Goal: Task Accomplishment & Management: Manage account settings

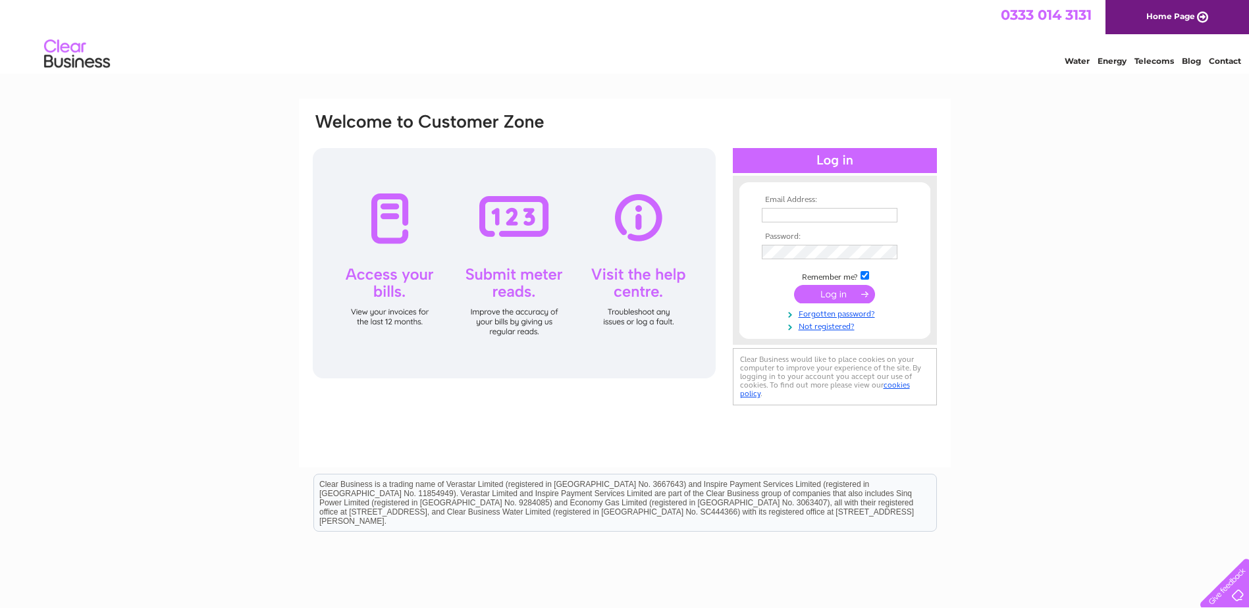
type input "[EMAIL_ADDRESS][DOMAIN_NAME]"
click at [823, 296] on input "submit" at bounding box center [834, 294] width 81 height 18
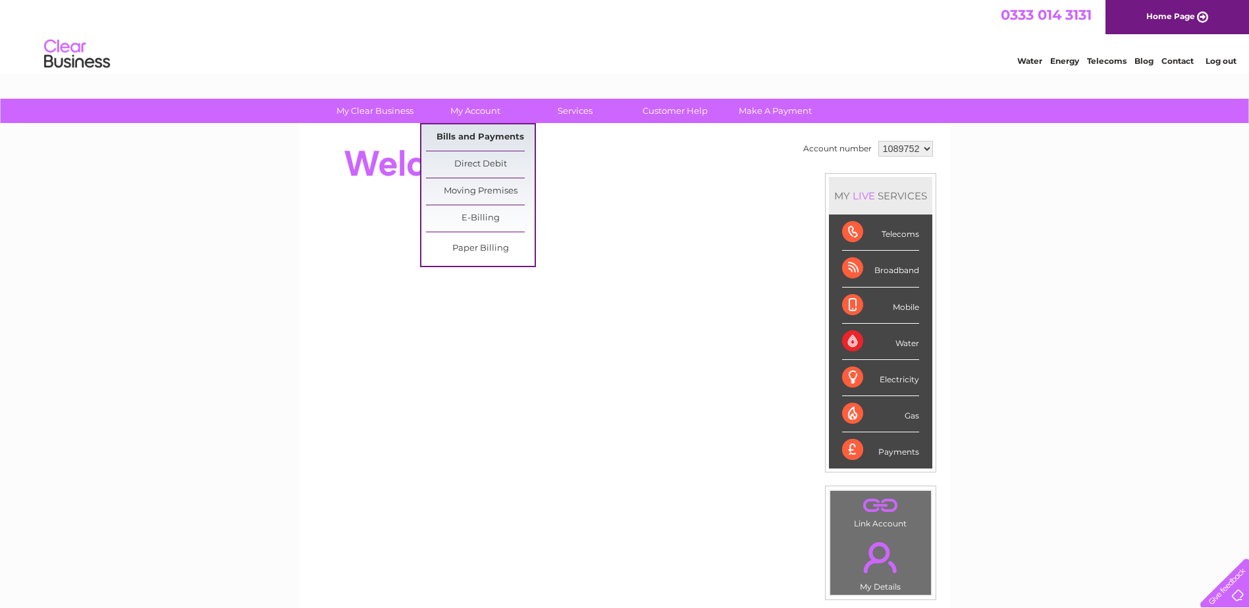
click at [464, 136] on link "Bills and Payments" at bounding box center [480, 137] width 109 height 26
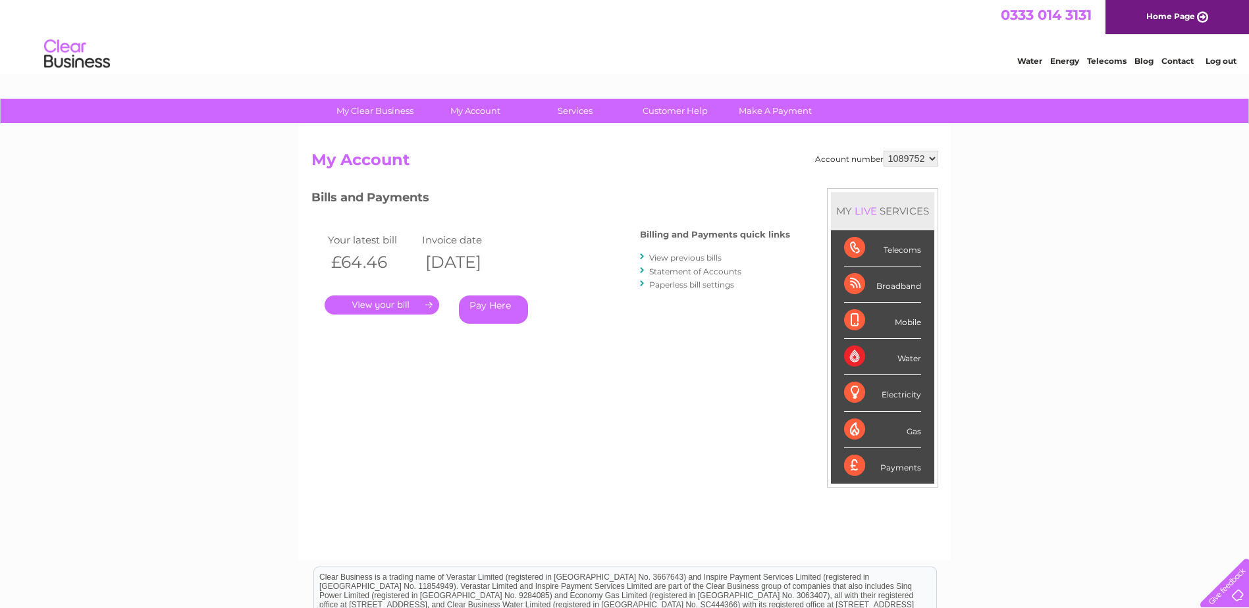
click at [394, 301] on link "." at bounding box center [382, 305] width 115 height 19
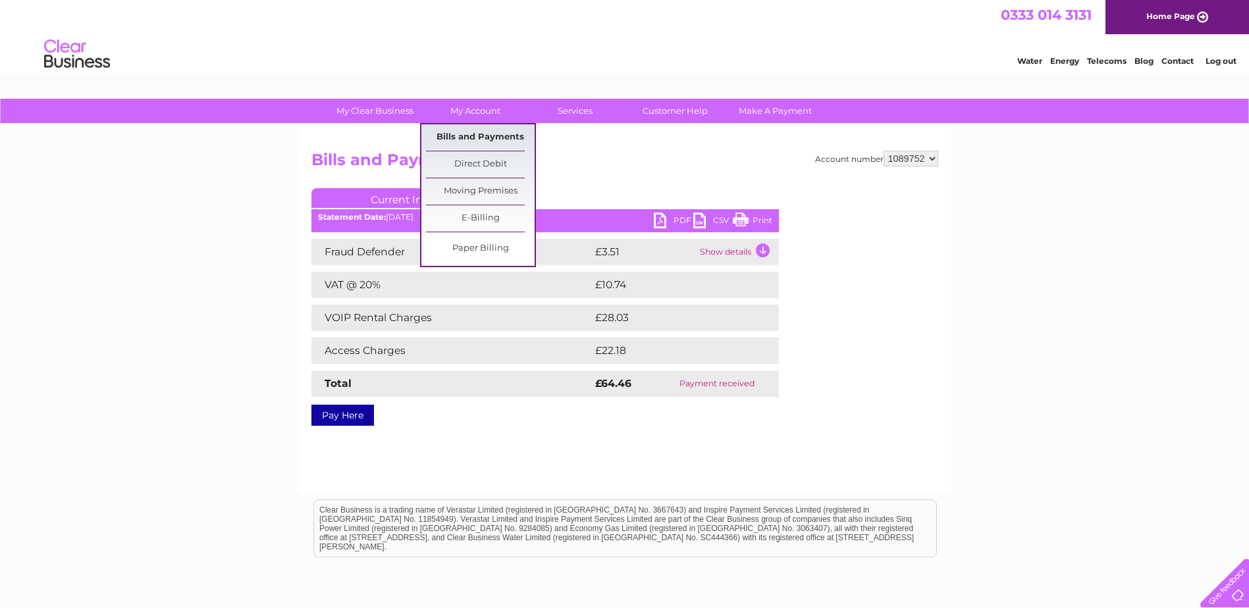
click at [482, 136] on link "Bills and Payments" at bounding box center [480, 137] width 109 height 26
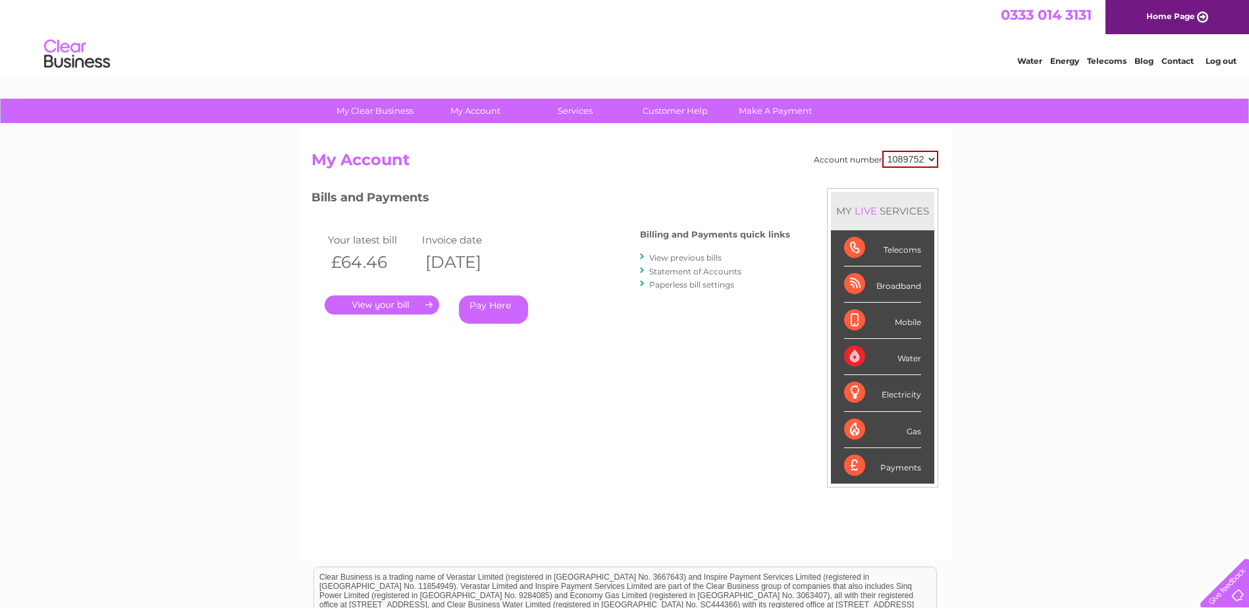
click at [665, 258] on link "View previous bills" at bounding box center [685, 258] width 72 height 10
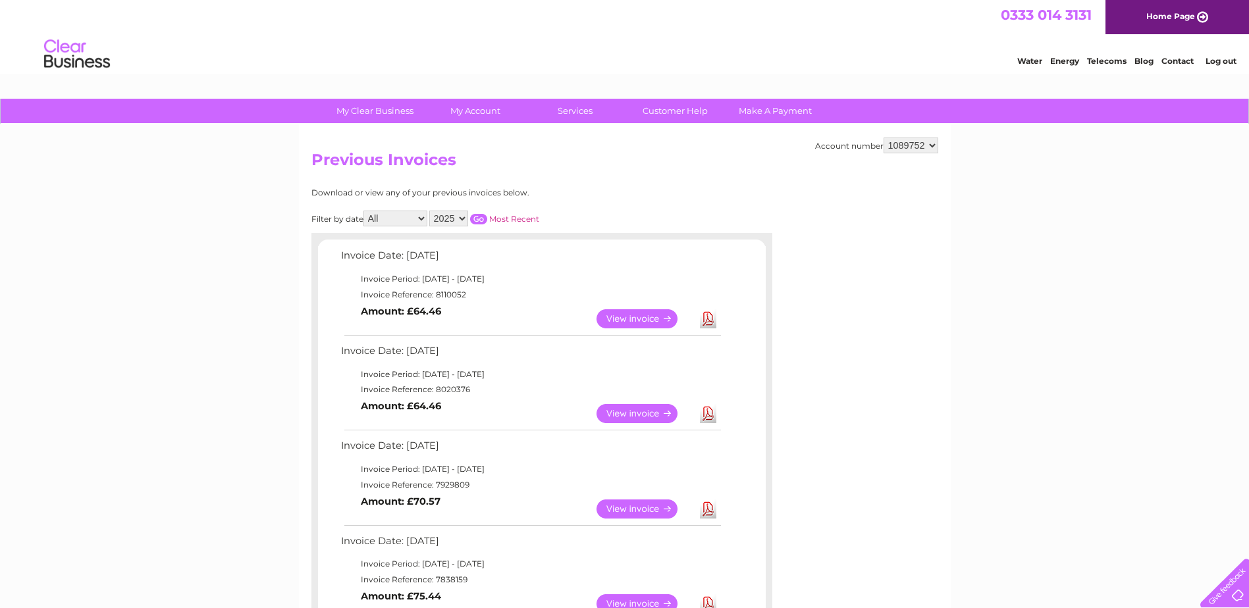
click at [640, 417] on link "View" at bounding box center [645, 413] width 97 height 19
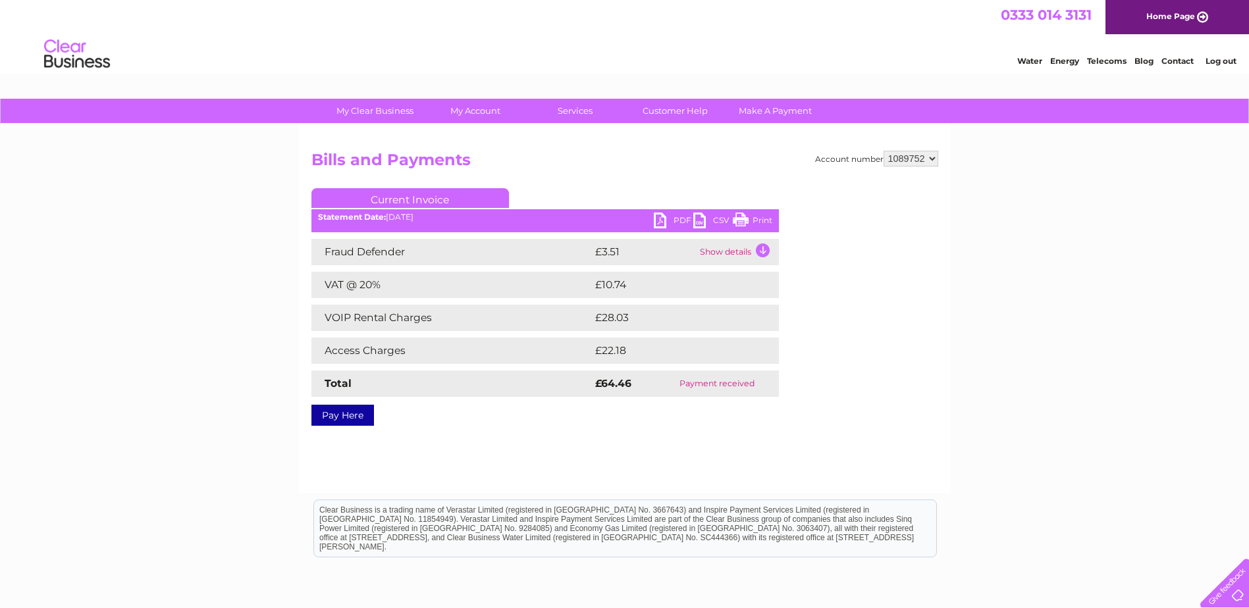
click at [678, 221] on link "PDF" at bounding box center [674, 222] width 40 height 19
